Goal: Information Seeking & Learning: Check status

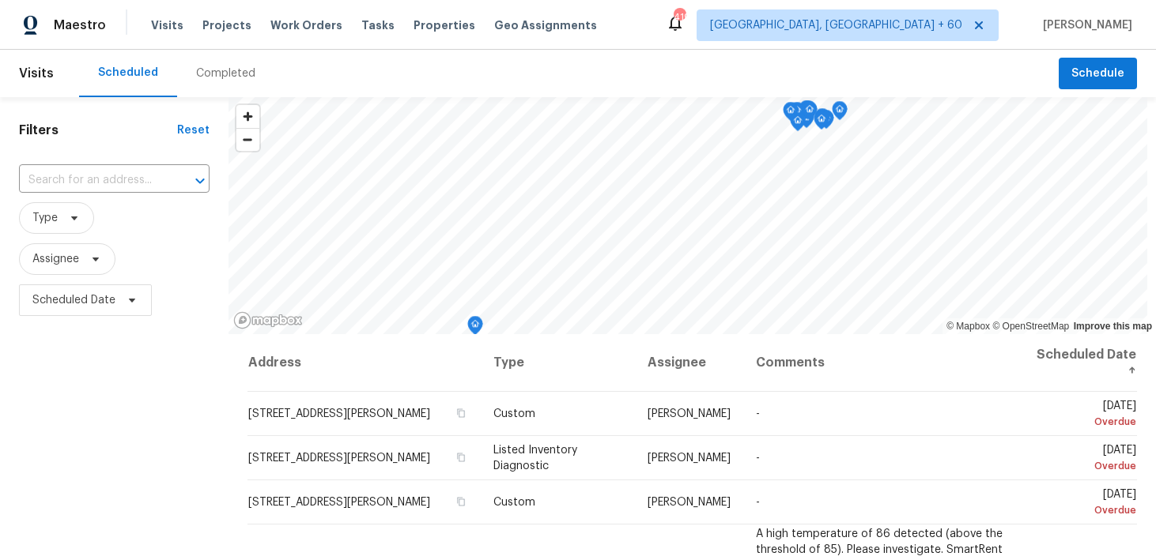
click at [210, 75] on div "Completed" at bounding box center [225, 74] width 59 height 16
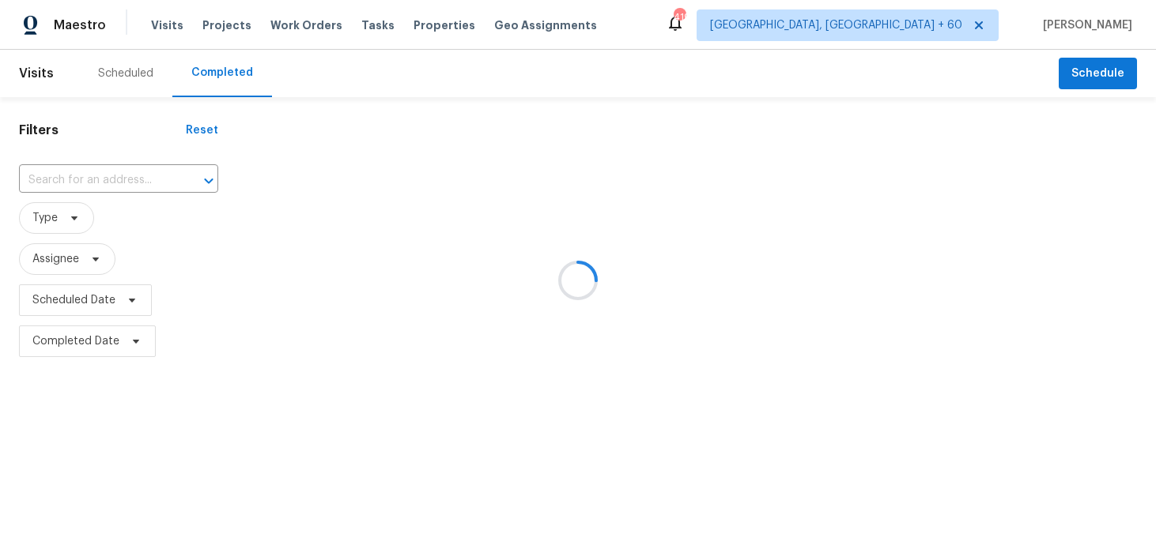
click at [87, 176] on div at bounding box center [578, 280] width 1156 height 560
click at [79, 177] on div at bounding box center [578, 280] width 1156 height 560
click at [35, 175] on div at bounding box center [578, 280] width 1156 height 560
click at [47, 183] on div at bounding box center [578, 280] width 1156 height 560
click at [61, 182] on div at bounding box center [578, 280] width 1156 height 560
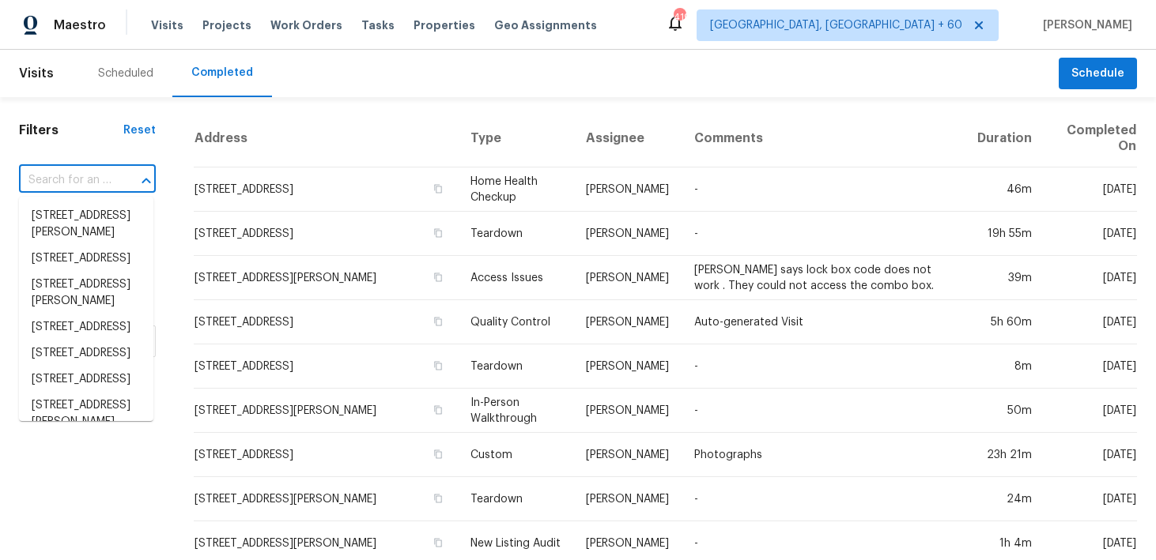
click at [53, 183] on input "text" at bounding box center [65, 180] width 92 height 25
paste input "[STREET_ADDRESS][PERSON_NAME][PERSON_NAME]"
type input "[STREET_ADDRESS][PERSON_NAME][PERSON_NAME]"
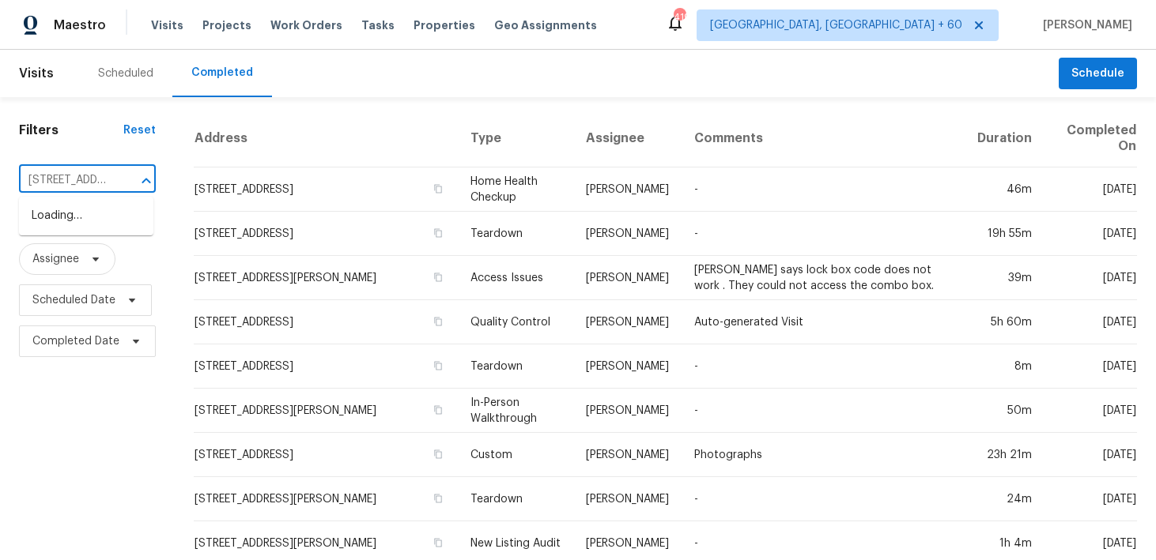
scroll to position [0, 142]
click at [61, 218] on li "[STREET_ADDRESS][PERSON_NAME][PERSON_NAME]" at bounding box center [86, 232] width 134 height 59
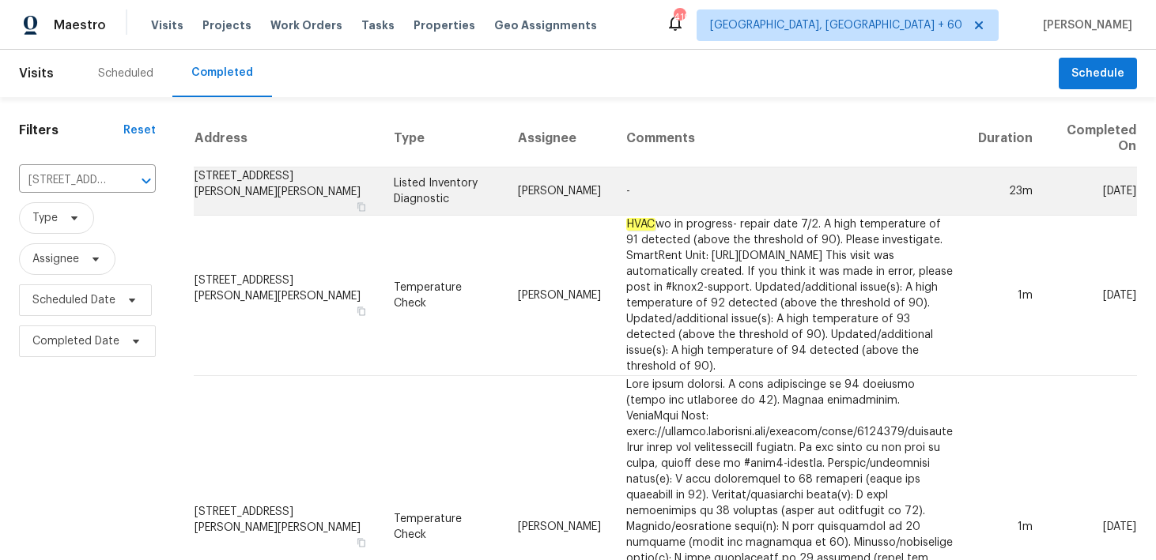
click at [449, 183] on td "Listed Inventory Diagnostic" at bounding box center [443, 192] width 124 height 48
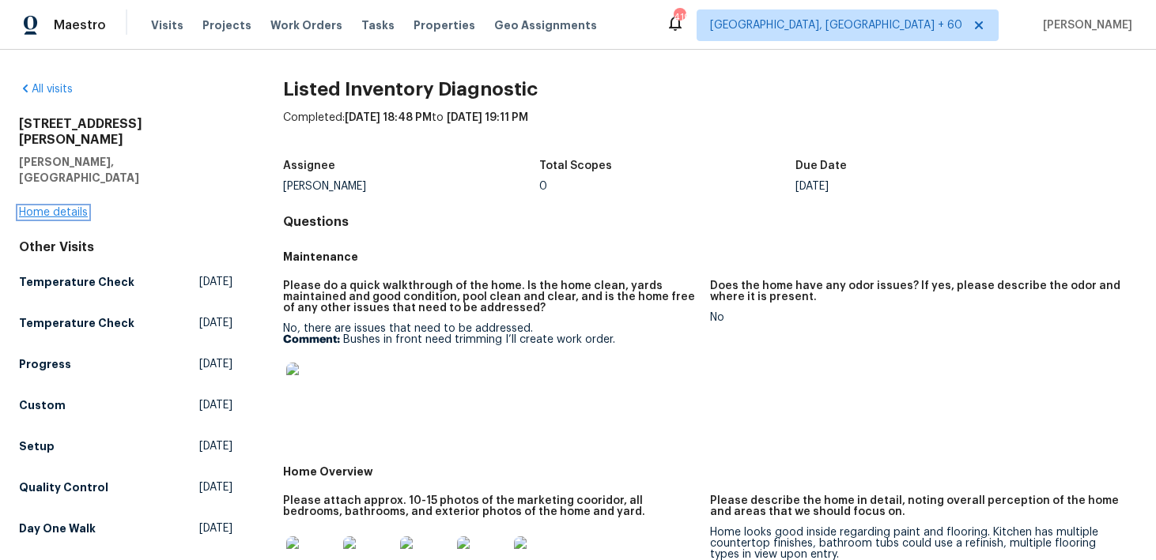
click at [38, 207] on link "Home details" at bounding box center [53, 212] width 69 height 11
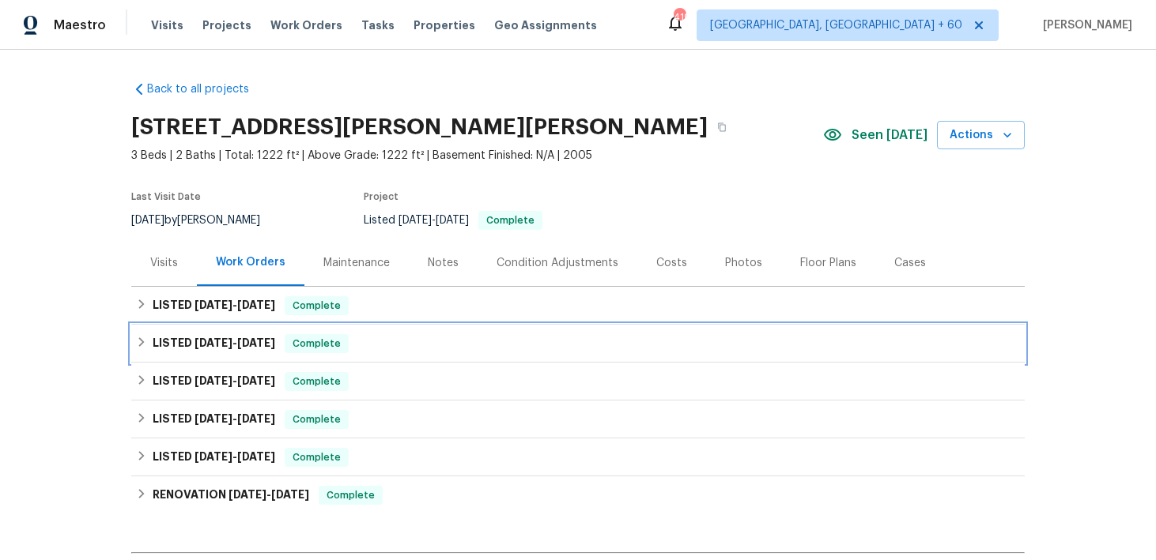
click at [374, 340] on div "LISTED [DATE] - [DATE] Complete" at bounding box center [578, 343] width 884 height 19
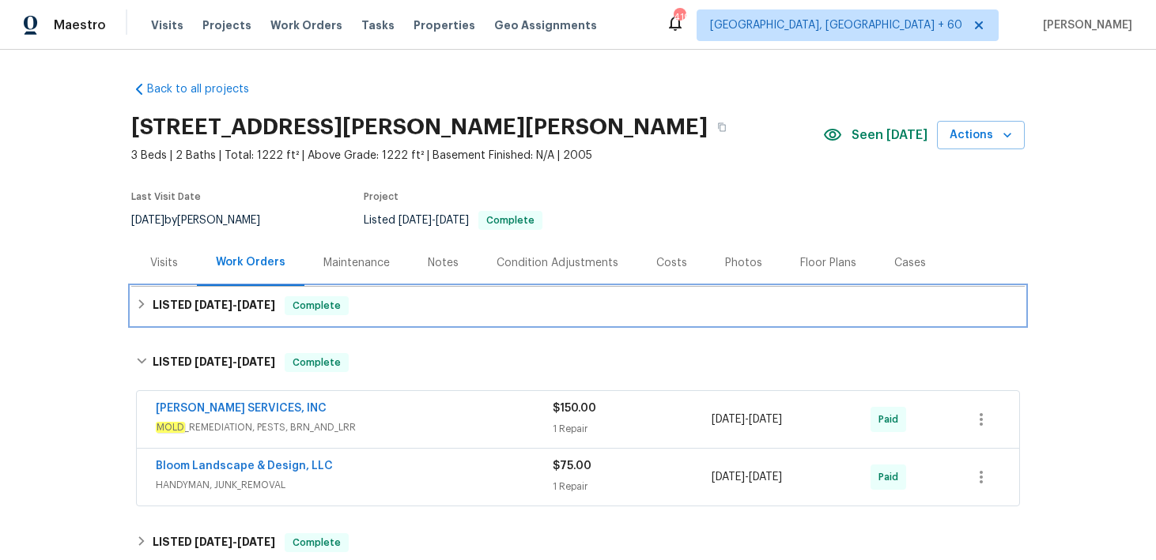
click at [467, 310] on div "LISTED [DATE] - [DATE] Complete" at bounding box center [578, 305] width 884 height 19
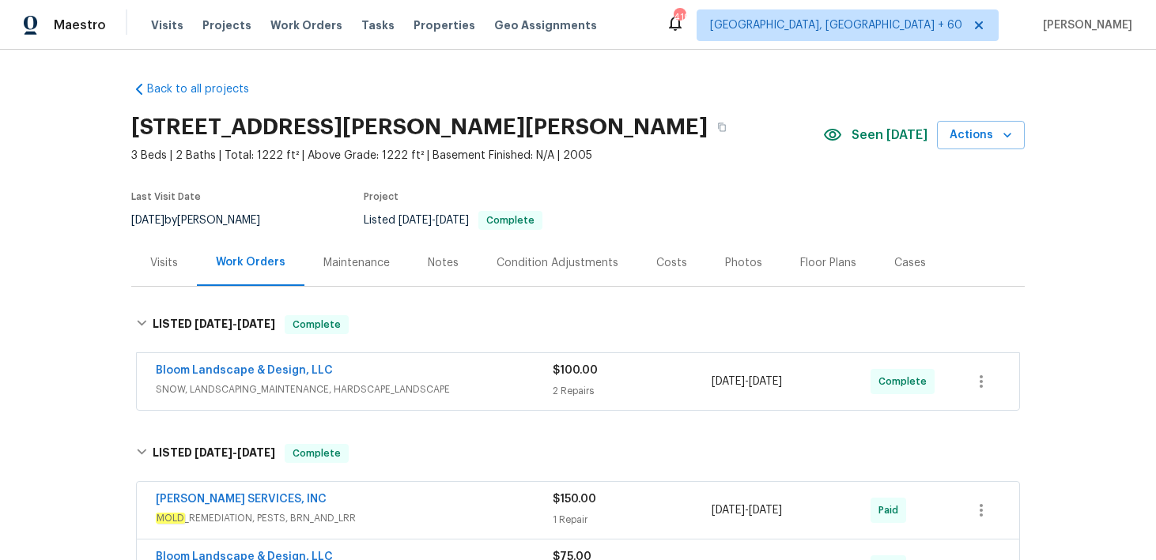
click at [538, 384] on span "SNOW, LANDSCAPING_MAINTENANCE, HARDSCAPE_LANDSCAPE" at bounding box center [354, 390] width 397 height 16
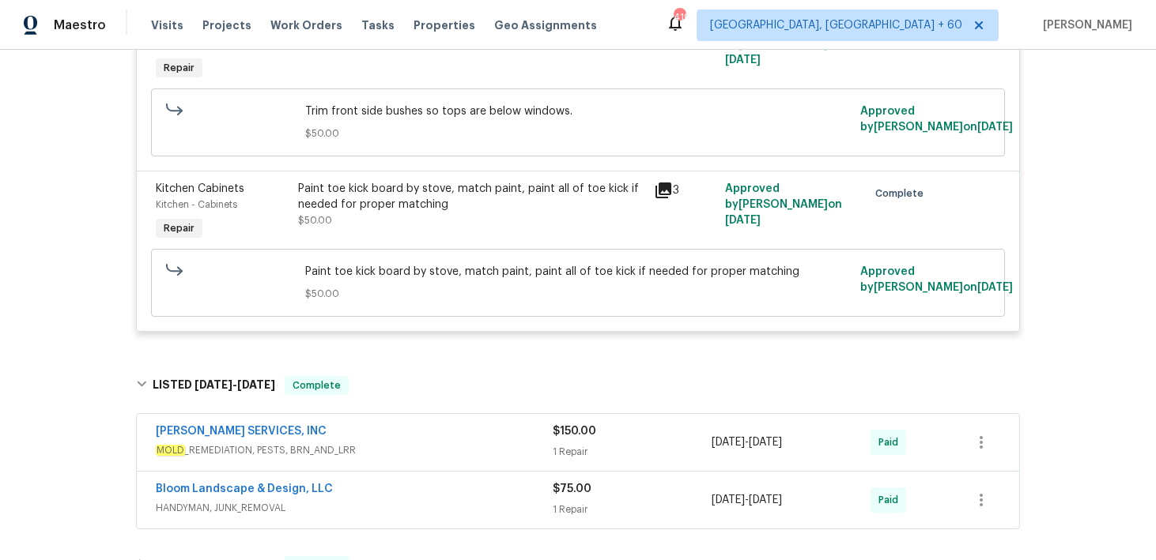
scroll to position [545, 0]
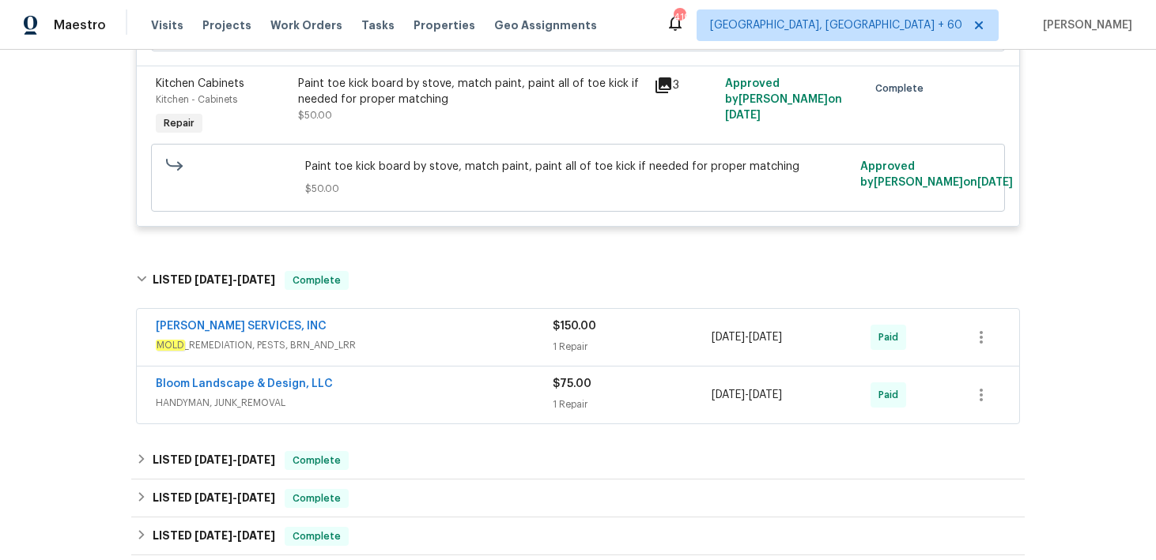
click at [583, 351] on div "1 Repair" at bounding box center [632, 347] width 159 height 16
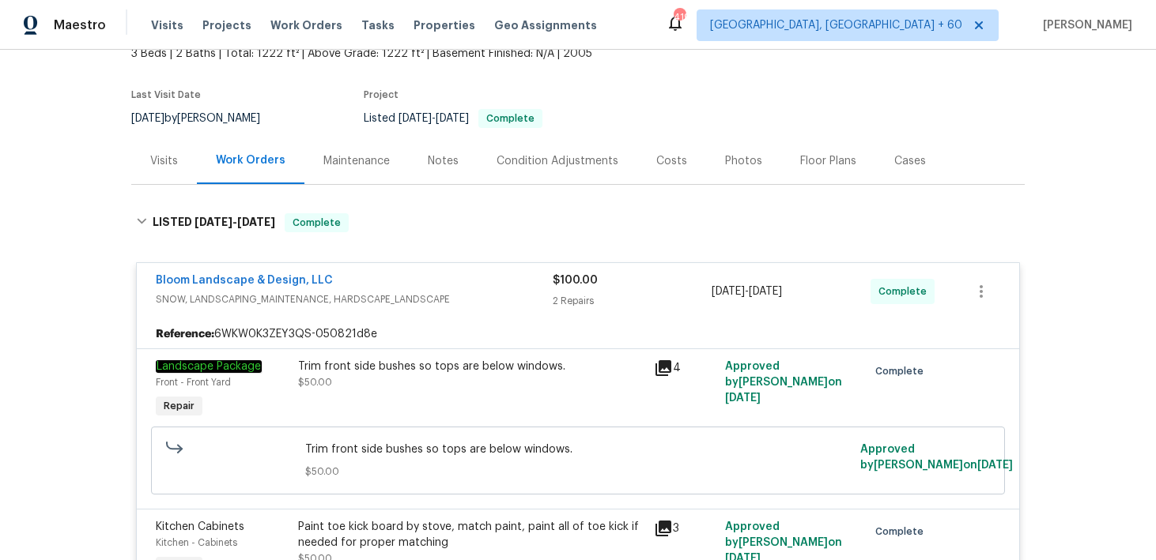
scroll to position [0, 0]
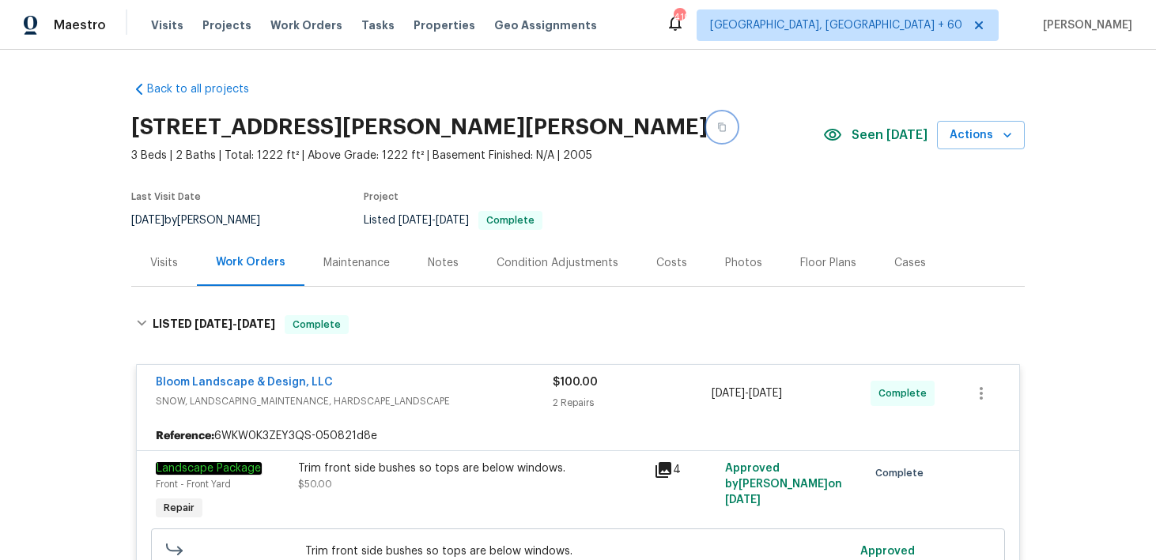
click at [707, 119] on button "button" at bounding box center [721, 127] width 28 height 28
